Goal: Transaction & Acquisition: Purchase product/service

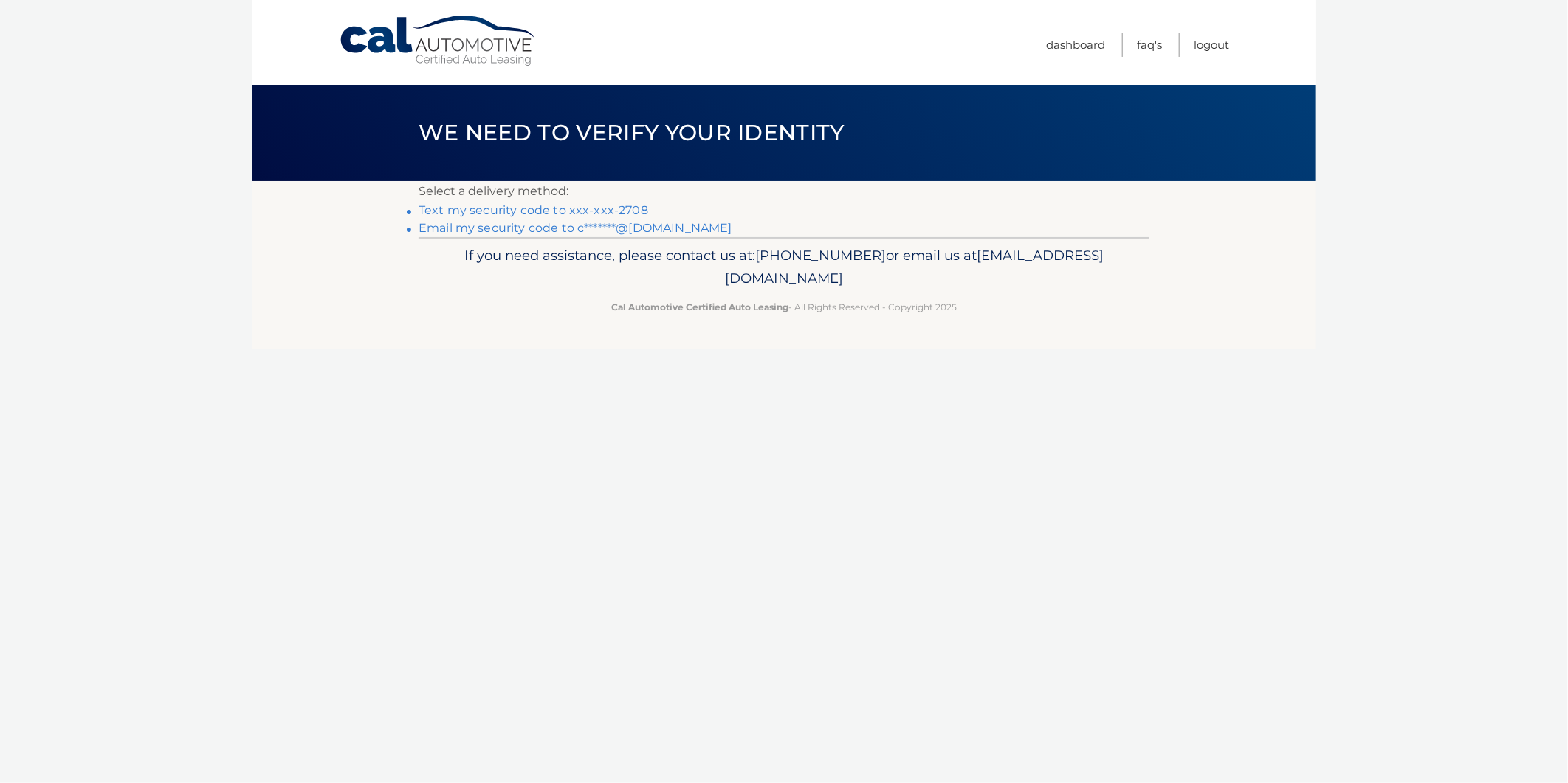
click at [540, 203] on link "Text my security code to xxx-xxx-2708" at bounding box center [533, 209] width 229 height 14
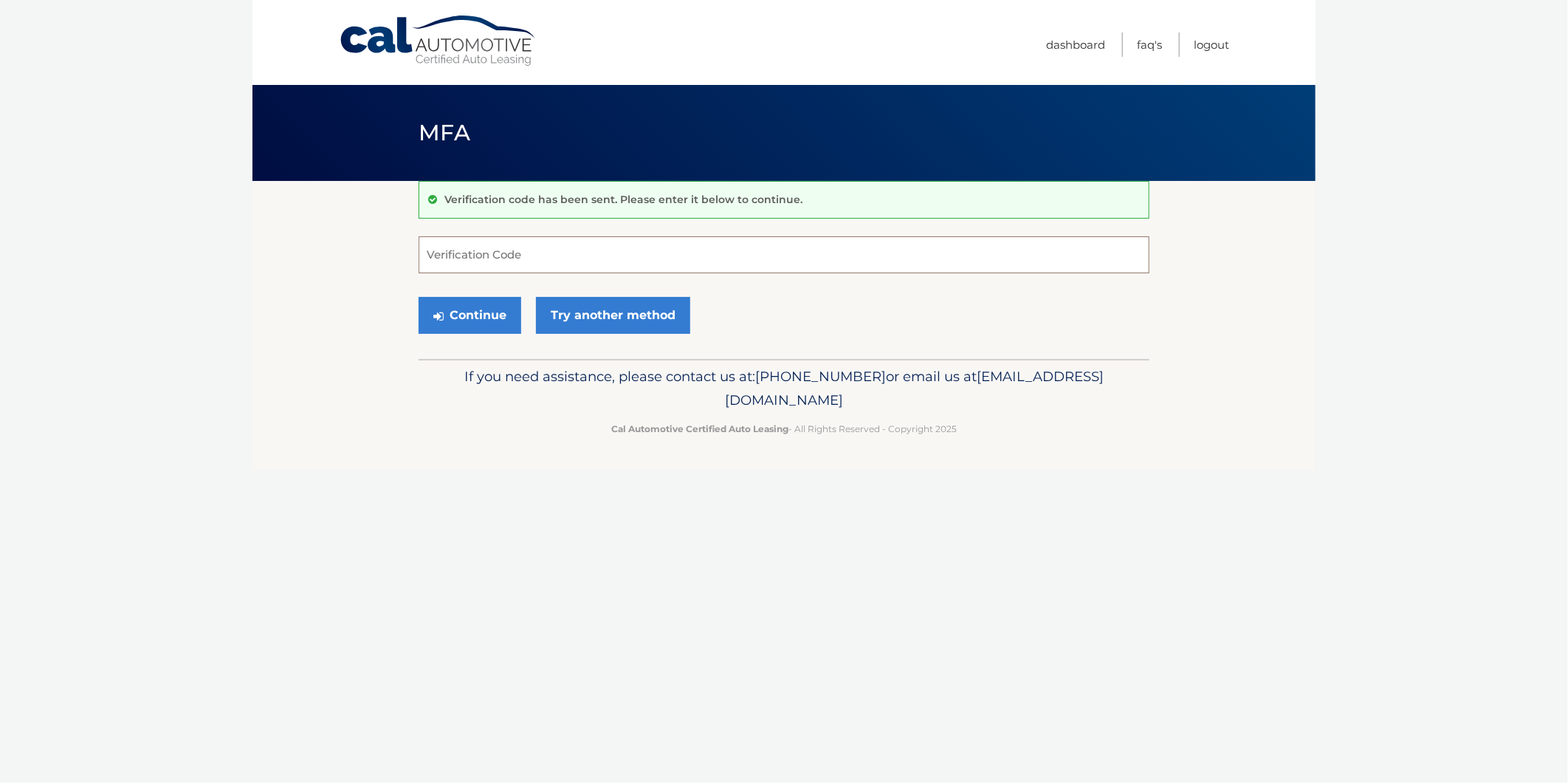
click at [595, 249] on input "Verification Code" at bounding box center [784, 254] width 730 height 37
click at [600, 249] on input "Verification Code" at bounding box center [784, 254] width 730 height 37
type input "203352"
click at [443, 307] on button "Continue" at bounding box center [470, 315] width 102 height 37
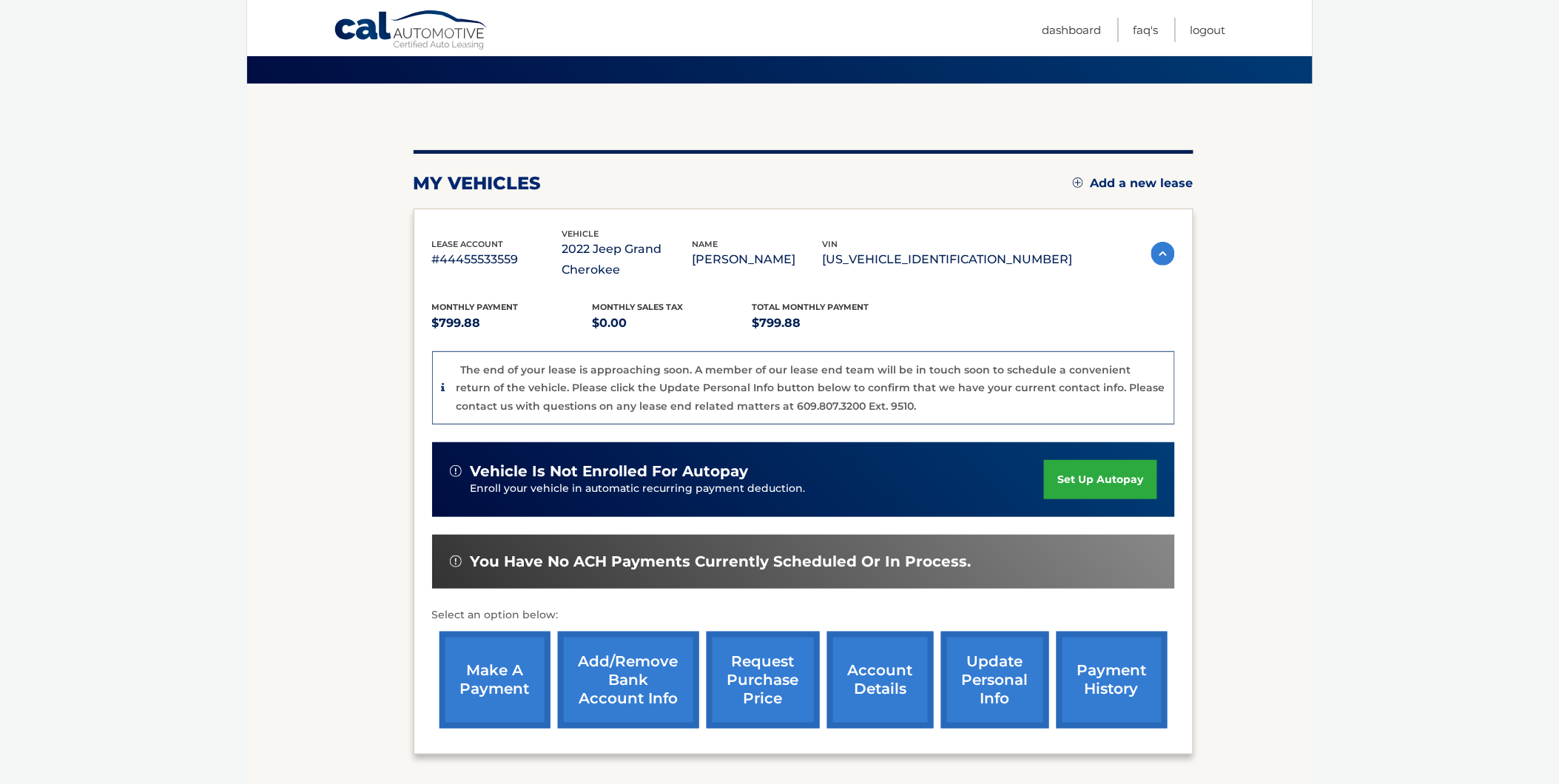
scroll to position [219, 0]
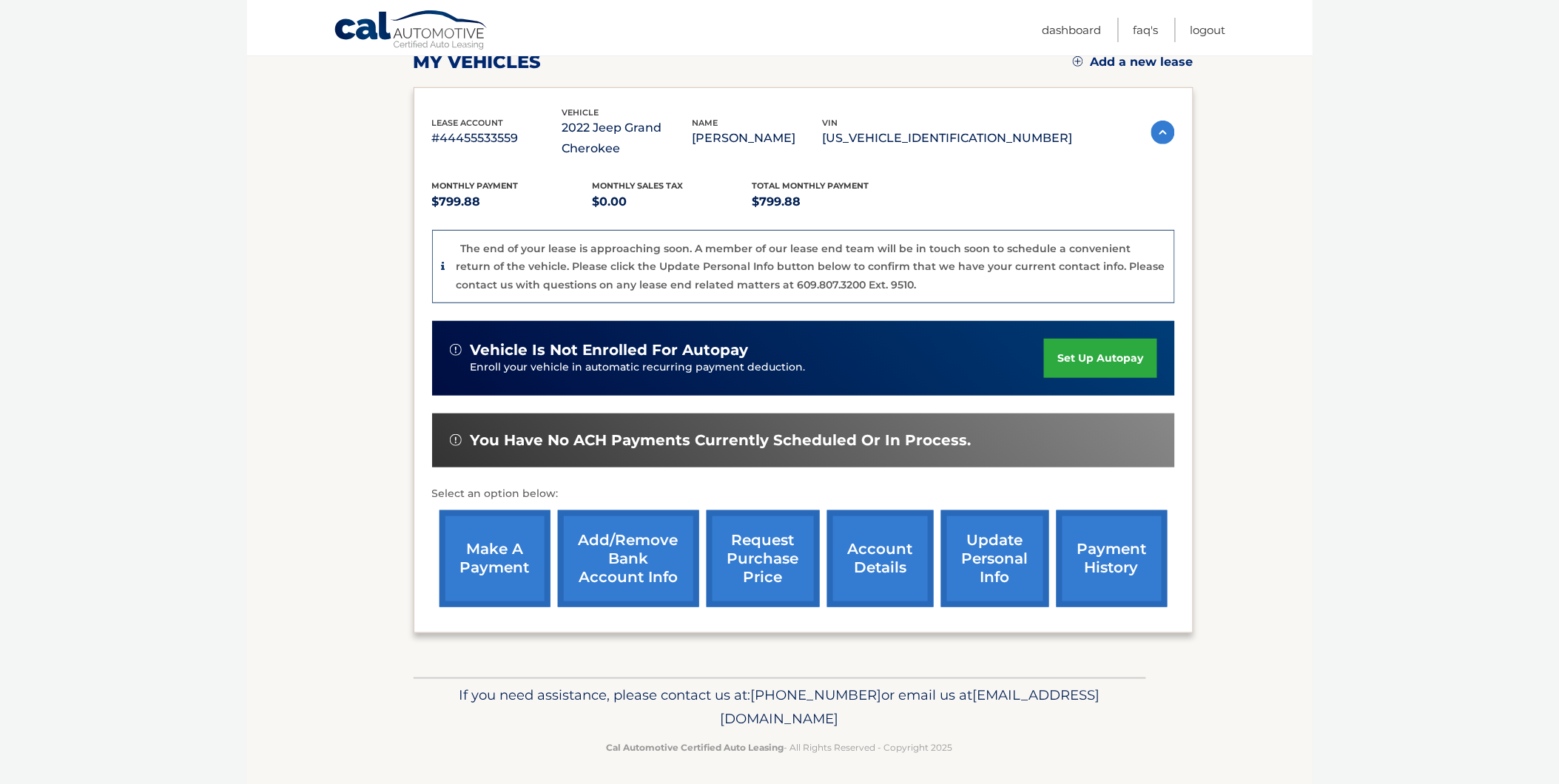
click at [483, 553] on link "make a payment" at bounding box center [495, 559] width 111 height 97
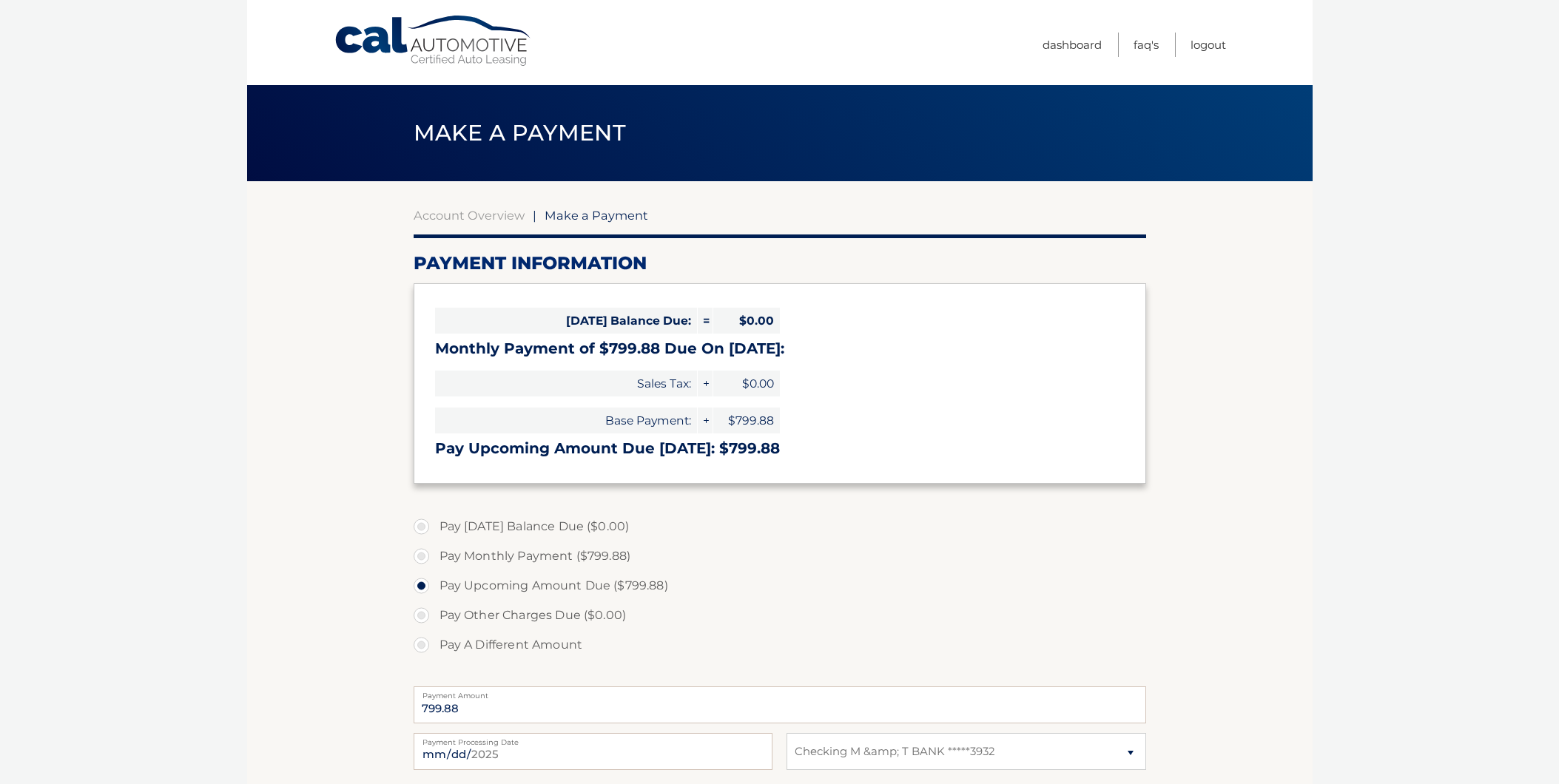
select select "YmFiNzk0ZmUtMGIwNS00MjZkLTkzZTUtZWE1YjVhYTVmYmVj"
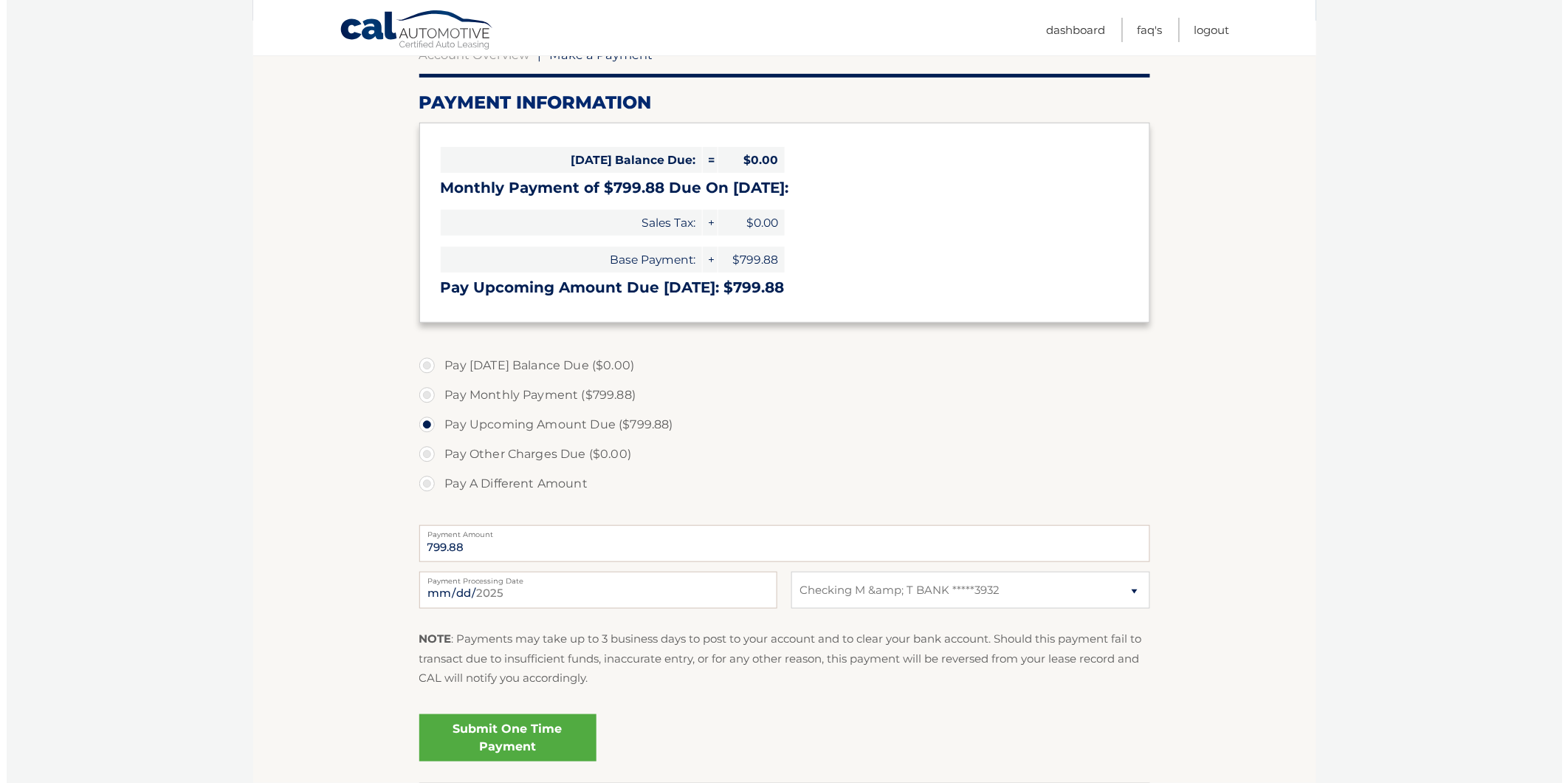
scroll to position [167, 0]
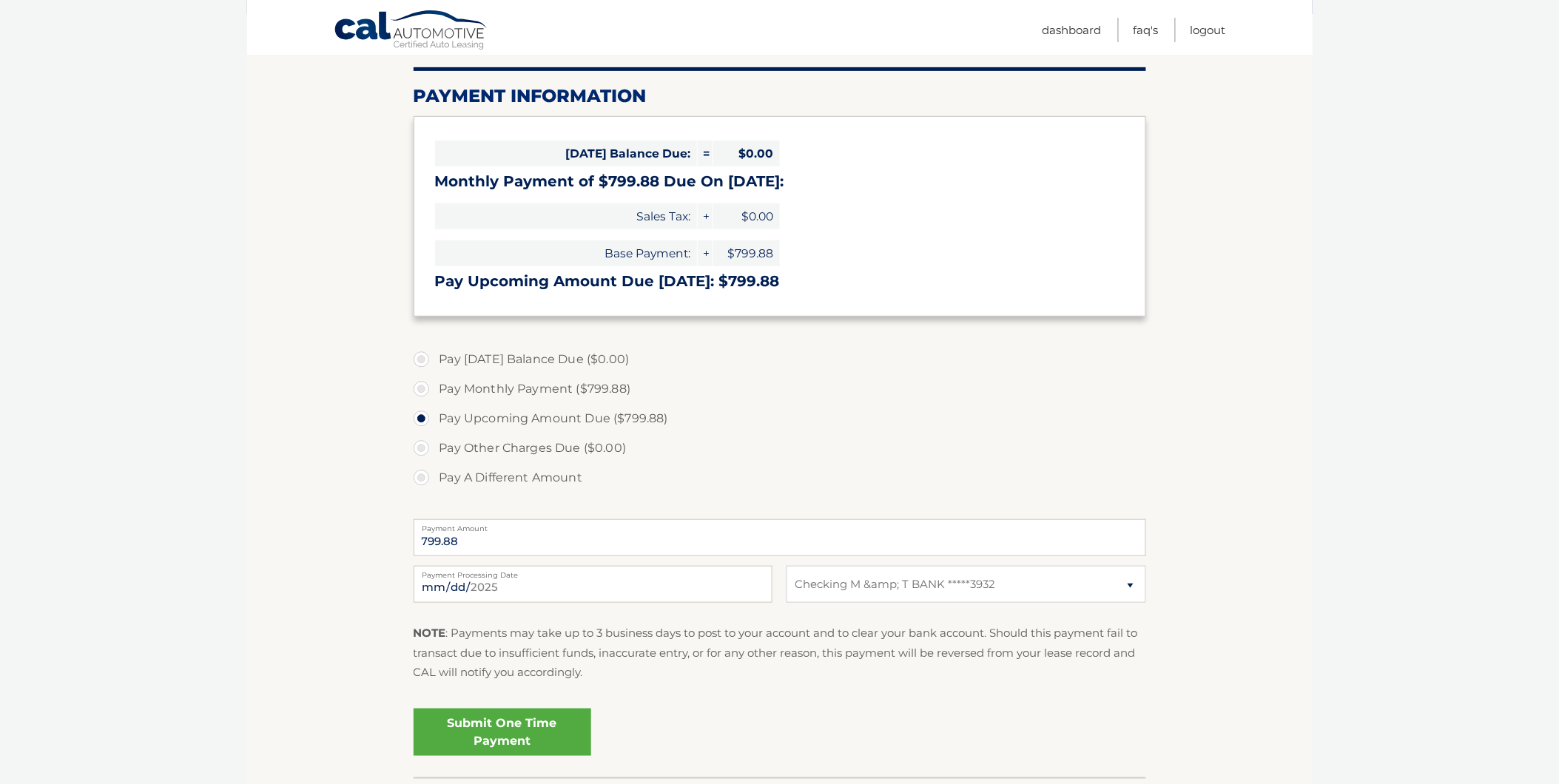
click at [499, 708] on link "Submit One Time Payment" at bounding box center [502, 732] width 178 height 47
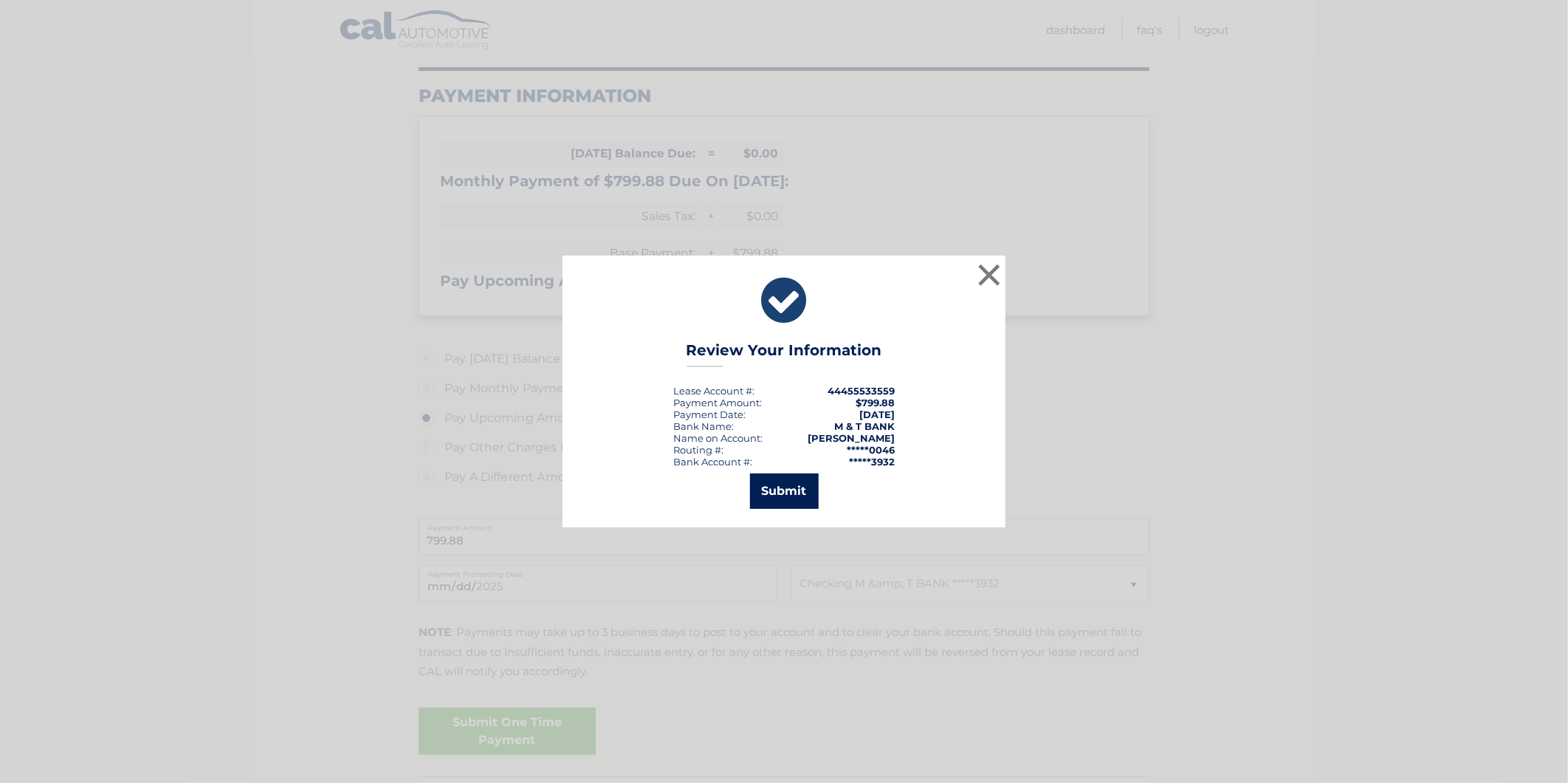
click at [800, 491] on button "Submit" at bounding box center [784, 490] width 68 height 35
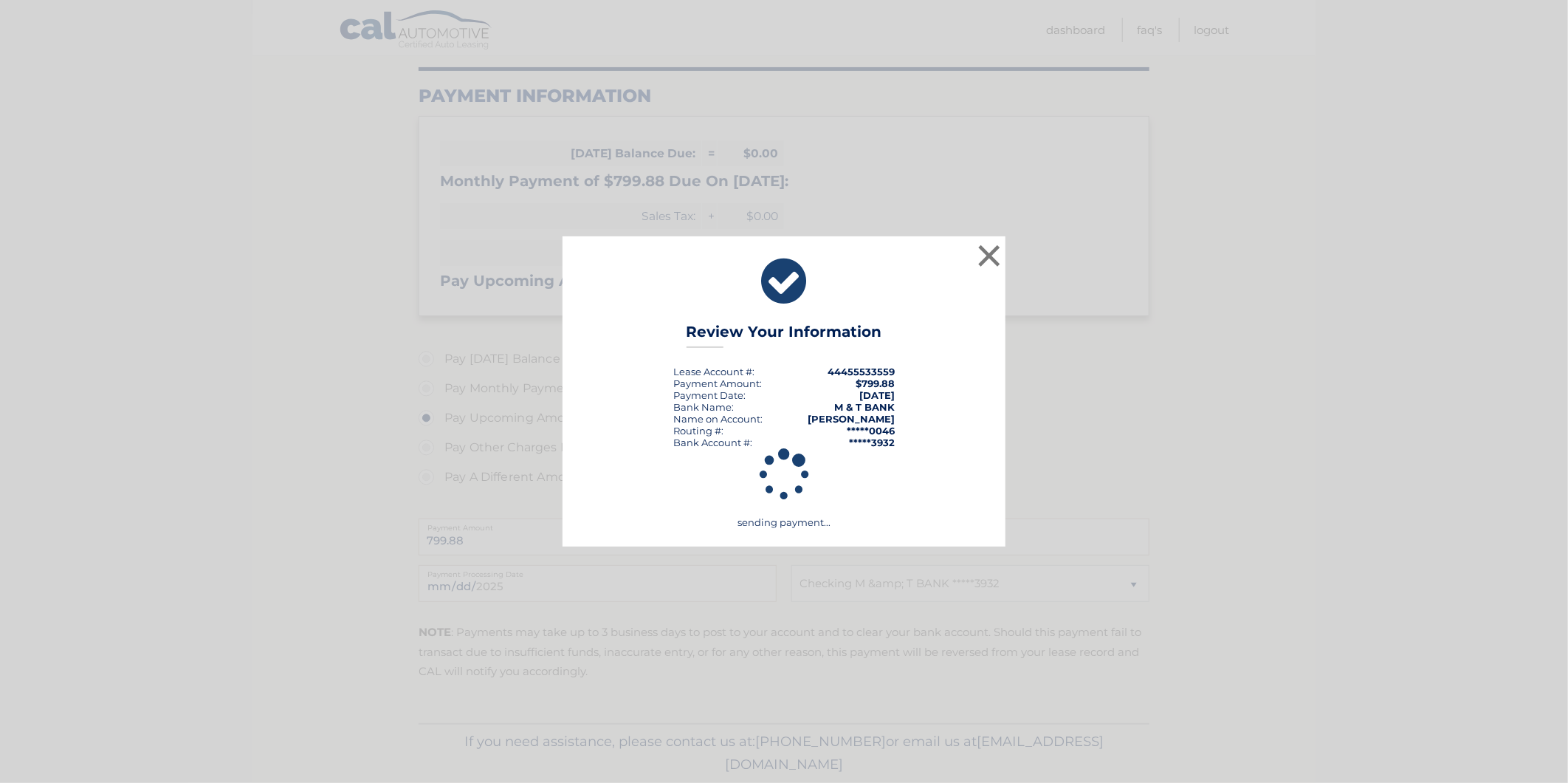
scroll to position [128, 0]
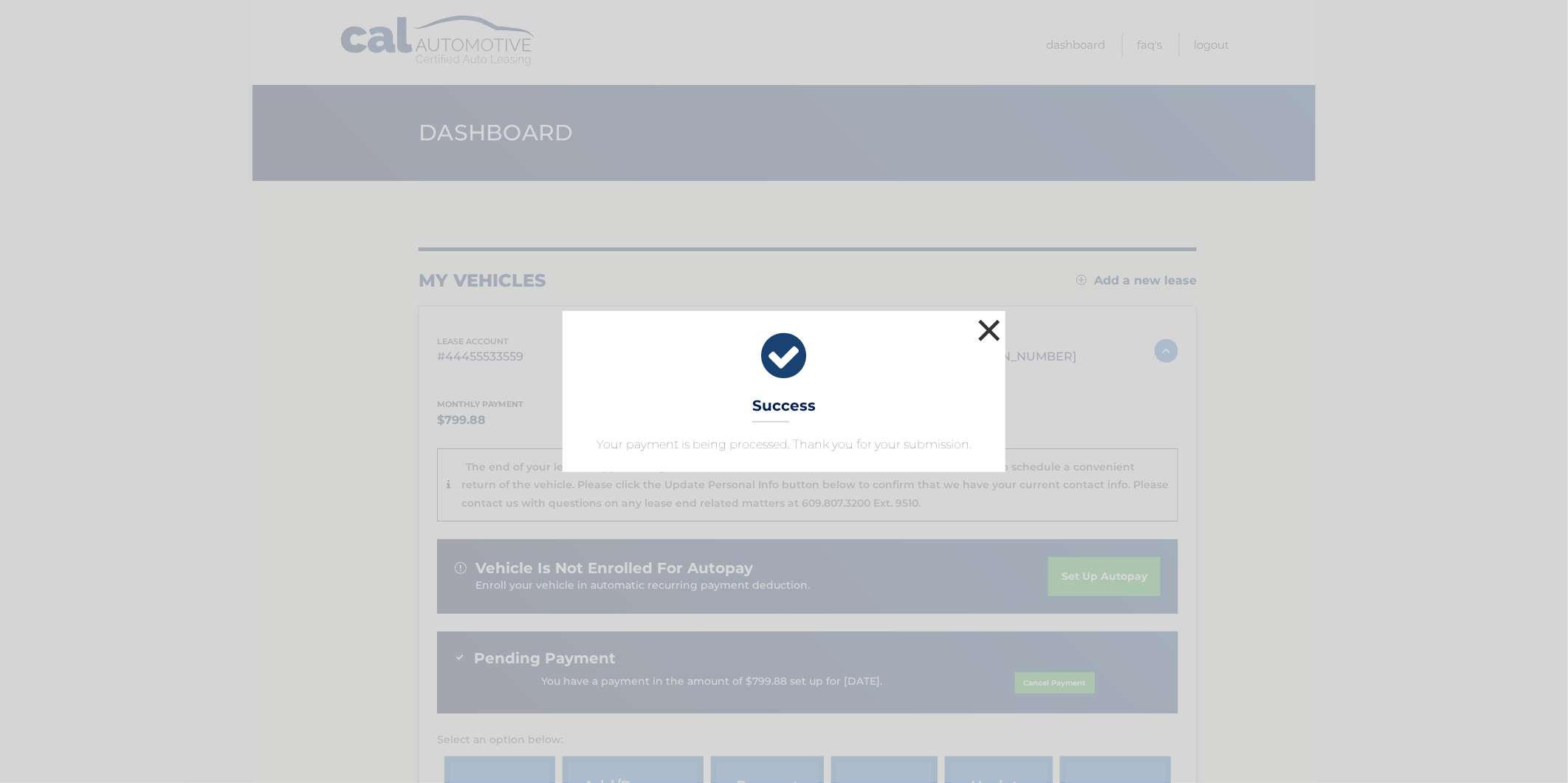
click at [994, 342] on button "×" at bounding box center [988, 330] width 29 height 29
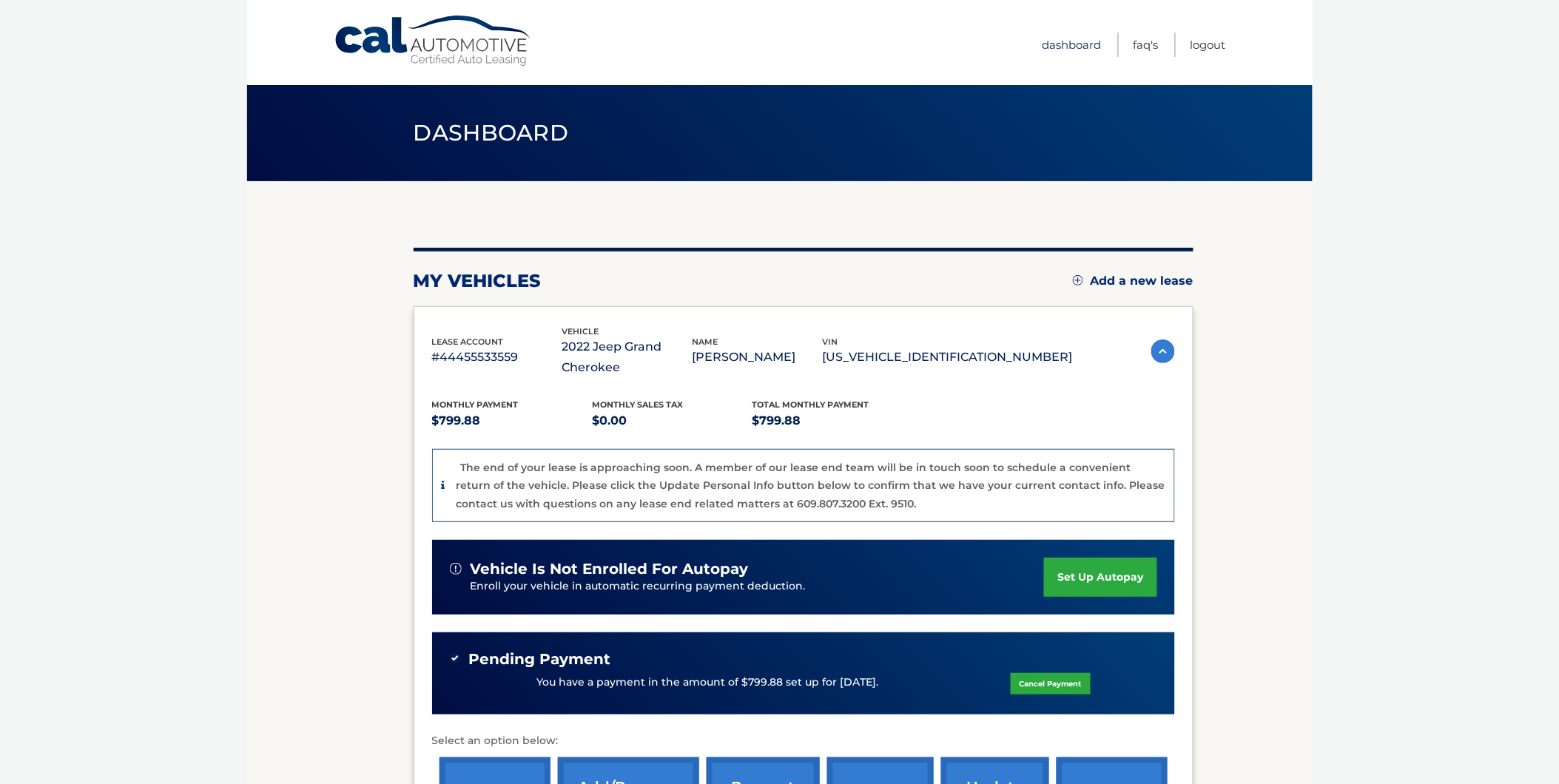
click at [1098, 46] on link "Dashboard" at bounding box center [1072, 45] width 59 height 25
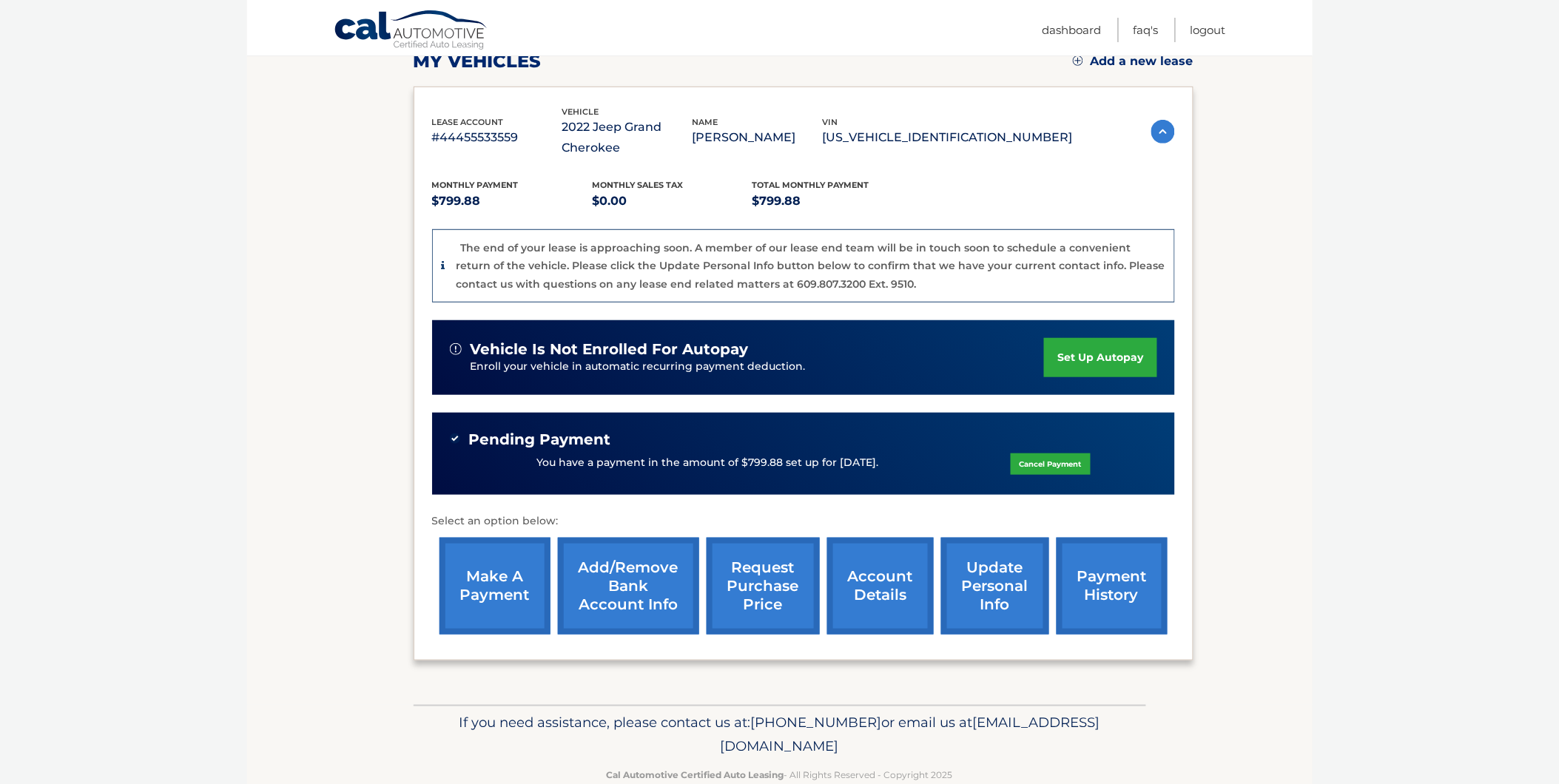
scroll to position [244, 0]
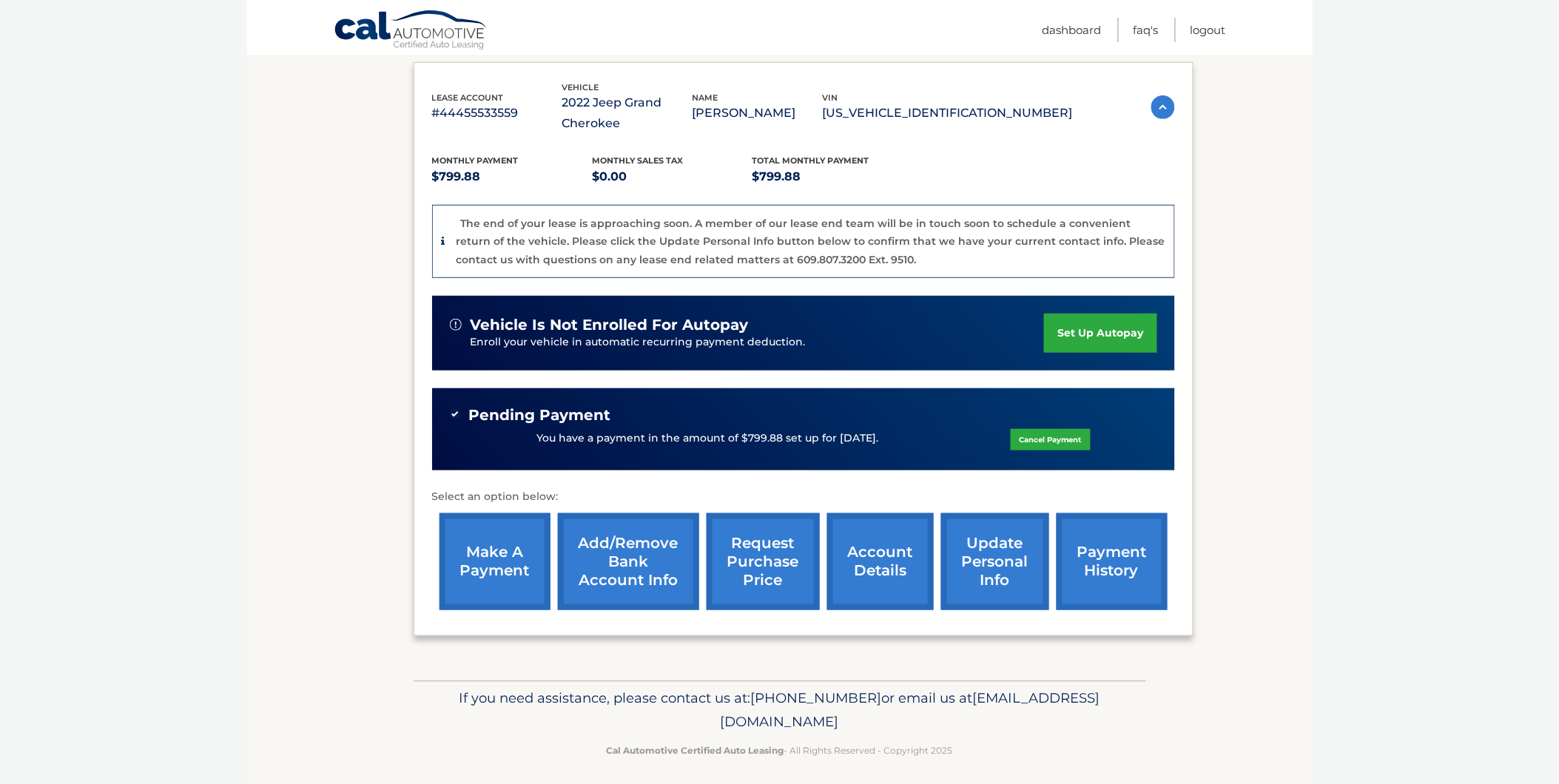
click at [892, 558] on link "account details" at bounding box center [880, 562] width 106 height 97
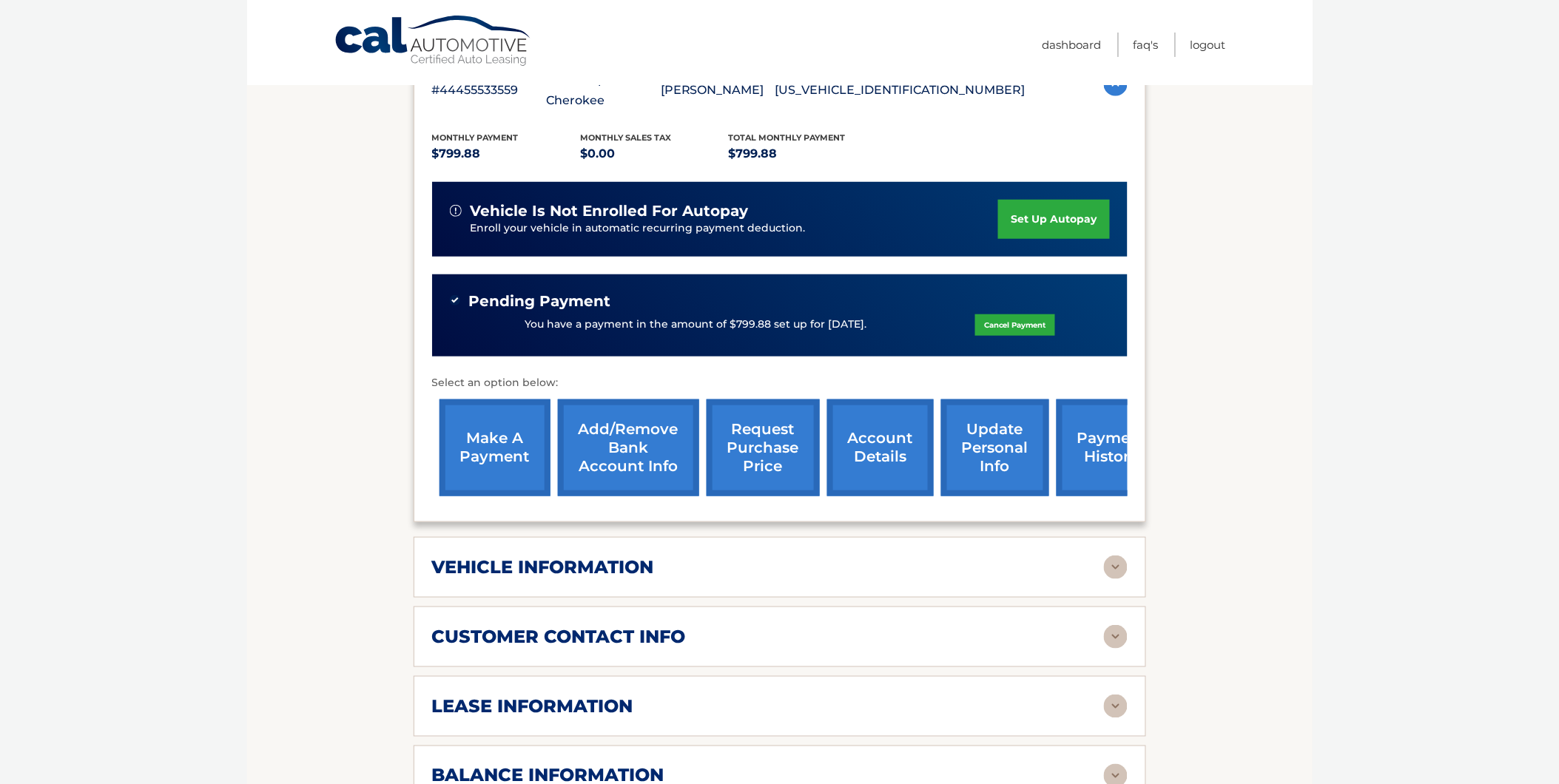
scroll to position [287, 0]
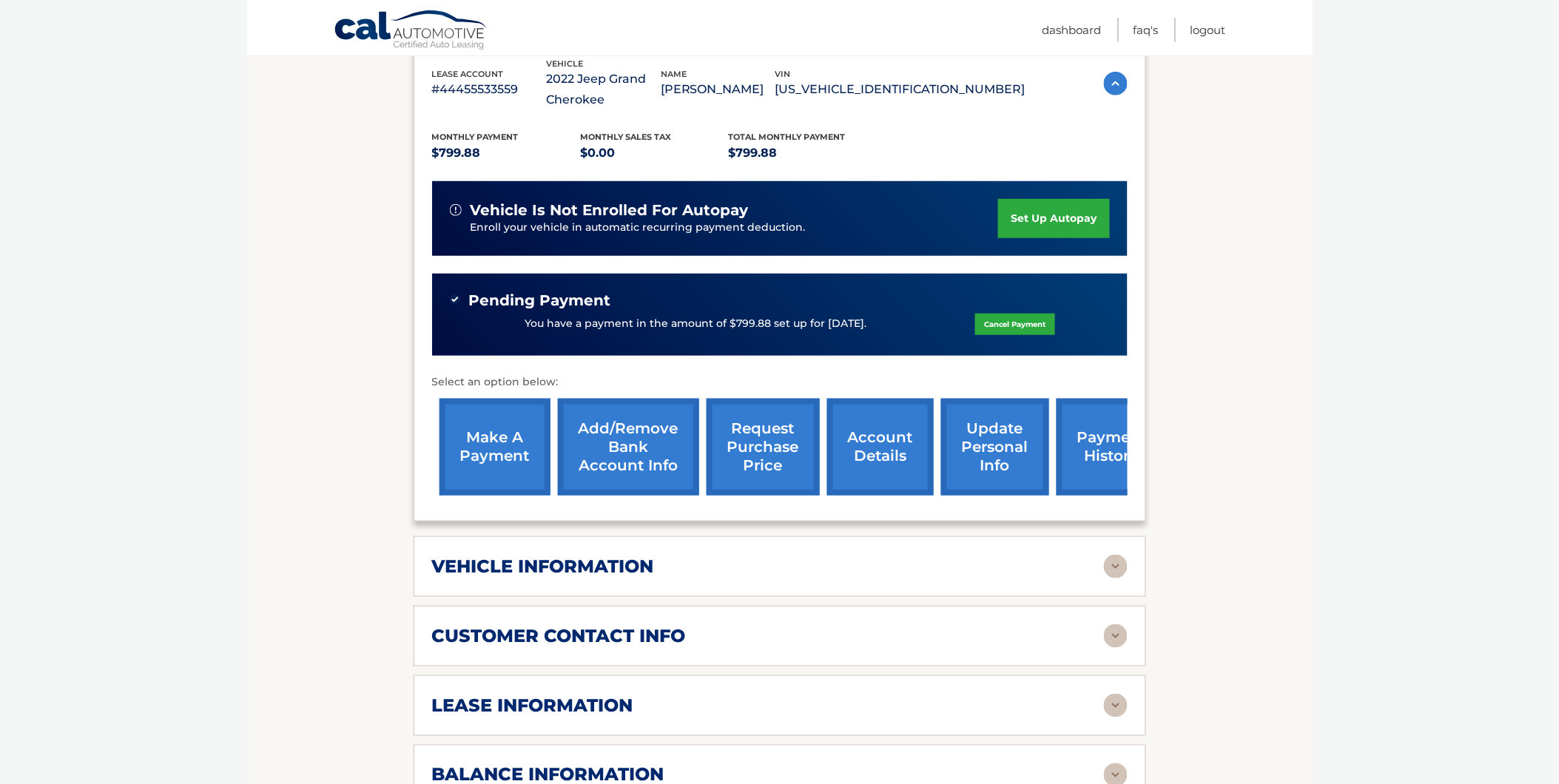
click at [535, 704] on h2 "lease information" at bounding box center [533, 705] width 201 height 22
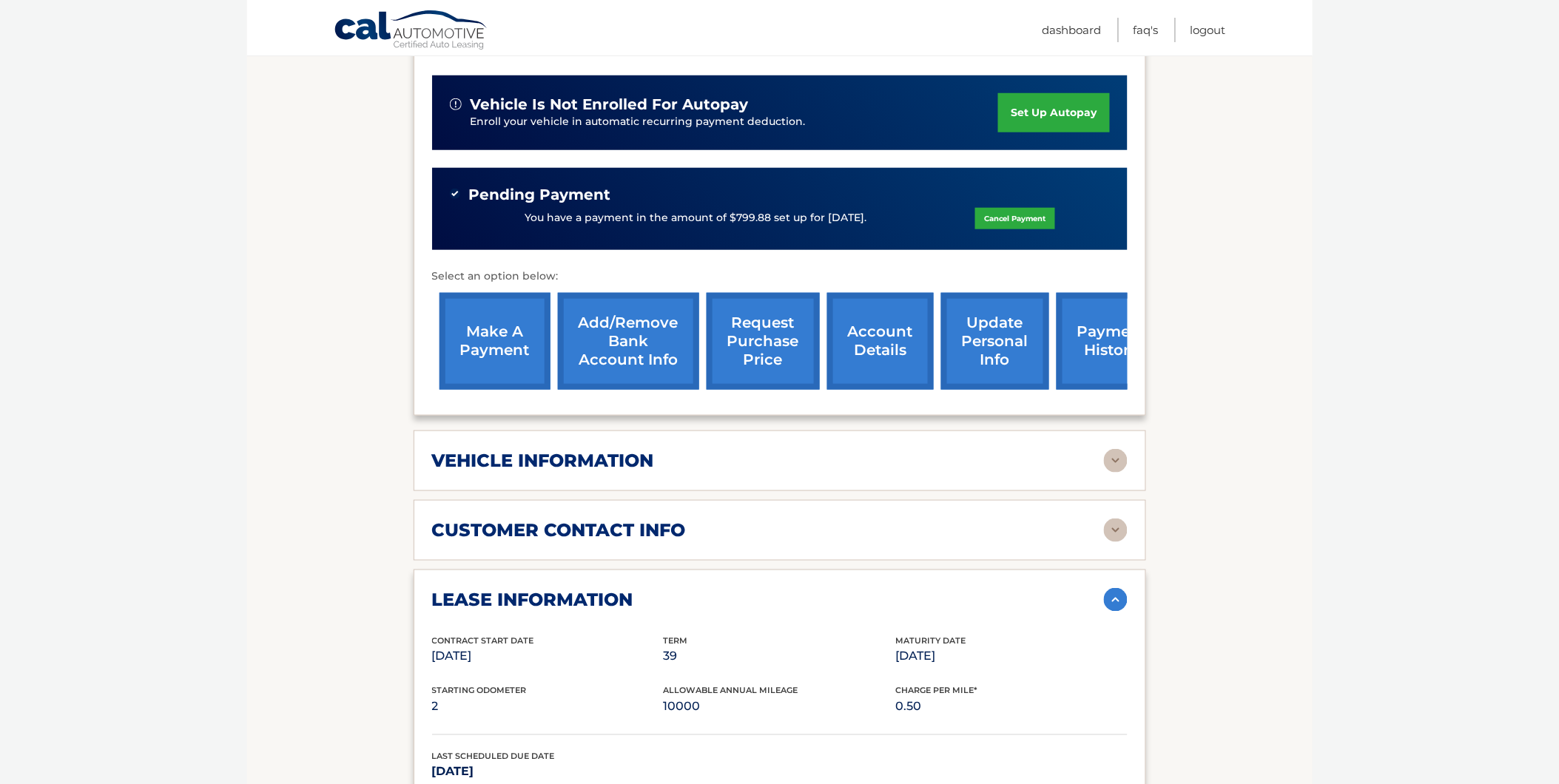
scroll to position [554, 0]
